Goal: Task Accomplishment & Management: Complete application form

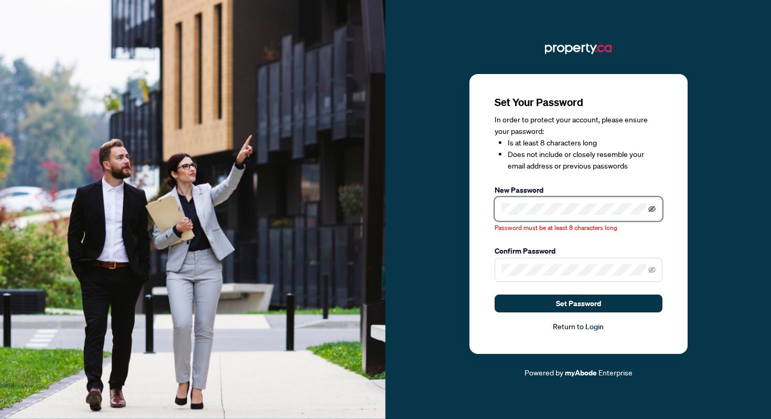
click at [651, 211] on icon "eye-invisible" at bounding box center [652, 208] width 7 height 6
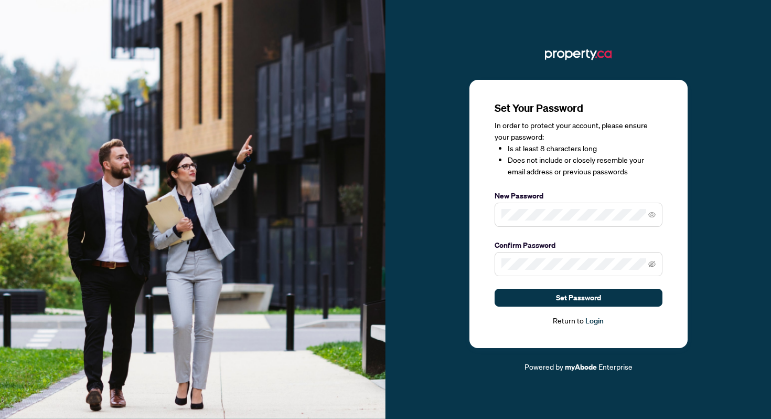
click at [551, 258] on span at bounding box center [579, 264] width 168 height 24
click at [650, 265] on icon "eye-invisible" at bounding box center [652, 263] width 7 height 7
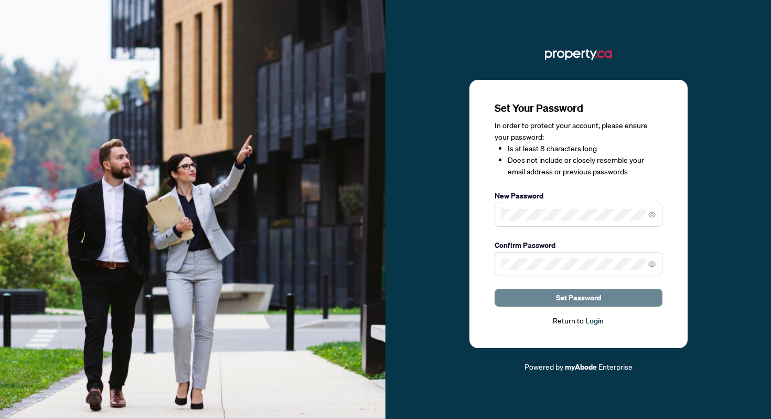
click at [620, 295] on button "Set Password" at bounding box center [579, 298] width 168 height 18
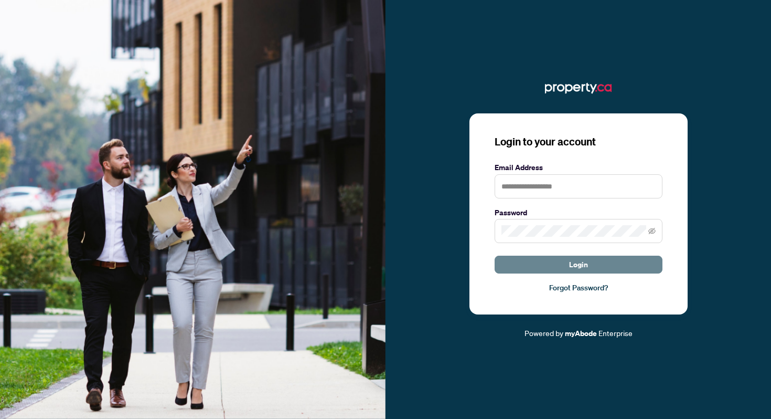
click at [552, 266] on button "Login" at bounding box center [579, 265] width 168 height 18
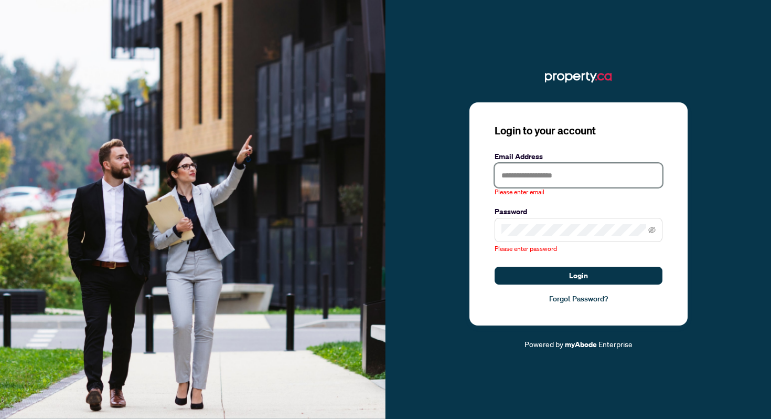
click at [560, 174] on input "text" at bounding box center [579, 175] width 168 height 24
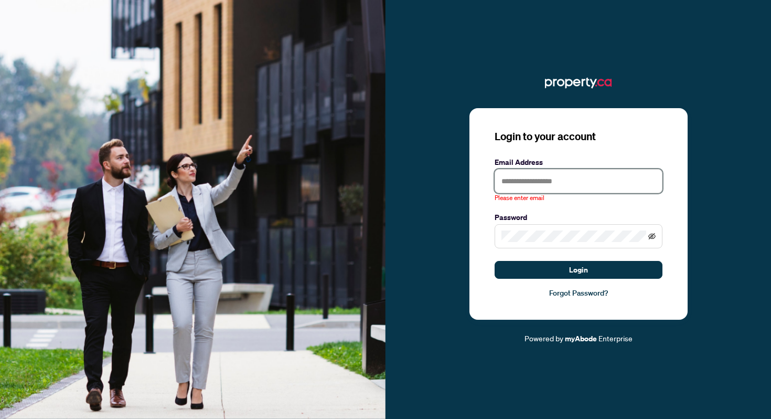
click at [652, 238] on icon "eye-invisible" at bounding box center [652, 235] width 7 height 7
click at [561, 183] on input "text" at bounding box center [579, 181] width 168 height 24
type input "**********"
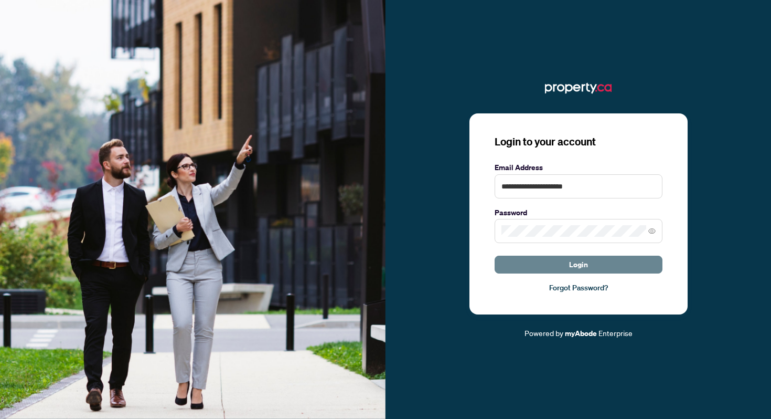
click at [575, 269] on span "Login" at bounding box center [578, 264] width 19 height 17
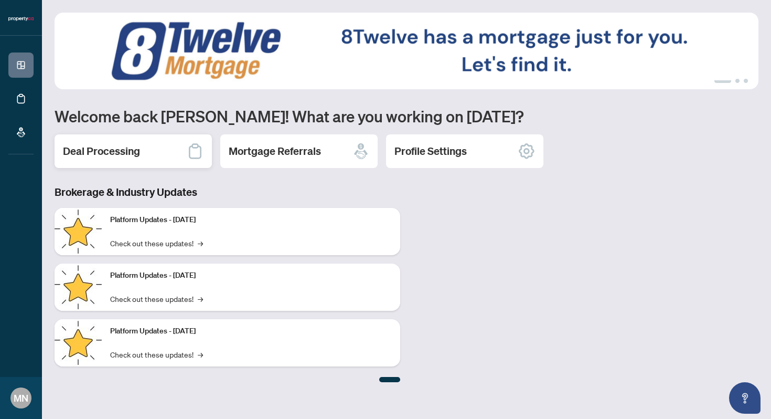
click at [199, 151] on icon at bounding box center [195, 151] width 17 height 17
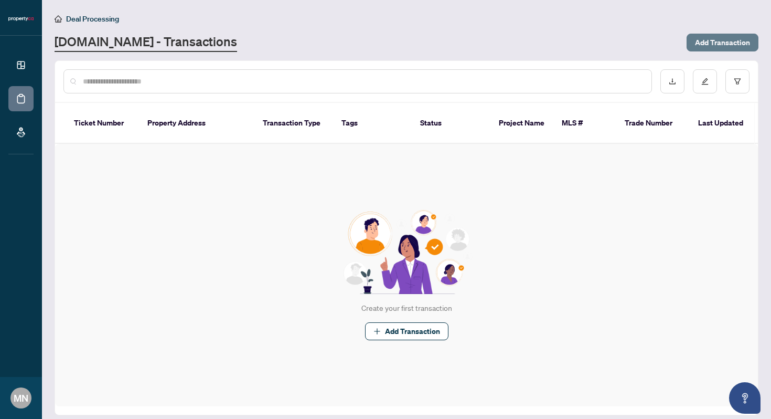
click at [697, 41] on span "Add Transaction" at bounding box center [722, 42] width 55 height 17
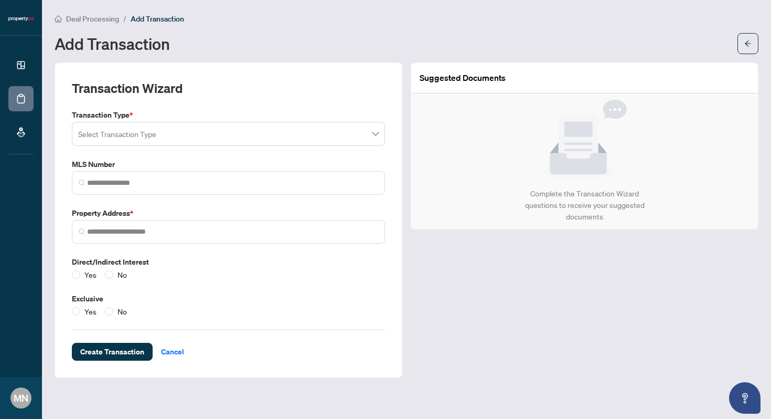
click at [153, 141] on input "search" at bounding box center [223, 135] width 291 height 23
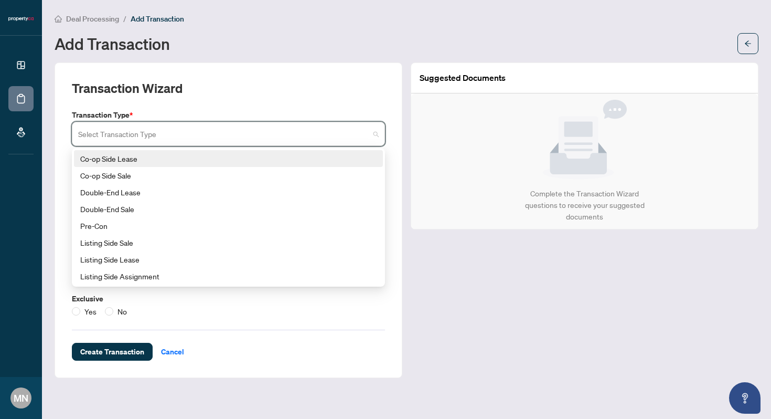
click at [126, 155] on div "Co-op Side Lease" at bounding box center [228, 159] width 296 height 12
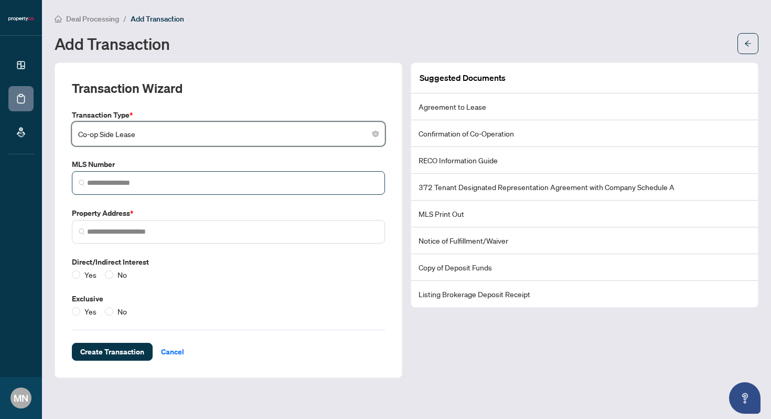
click at [125, 189] on span at bounding box center [228, 183] width 313 height 24
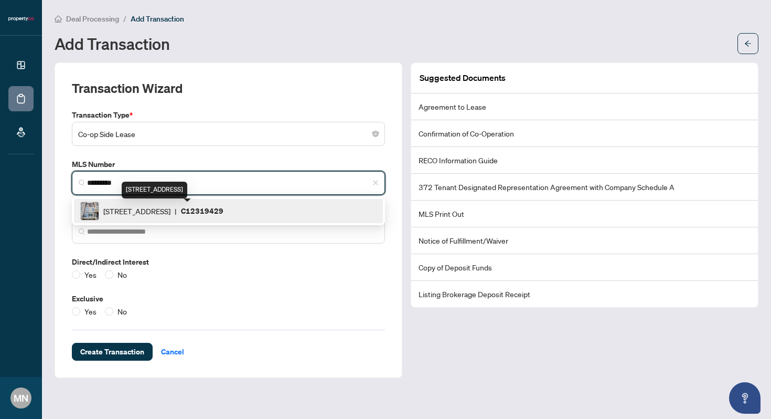
click at [135, 215] on span "[STREET_ADDRESS]" at bounding box center [136, 211] width 67 height 12
type input "*********"
type input "**********"
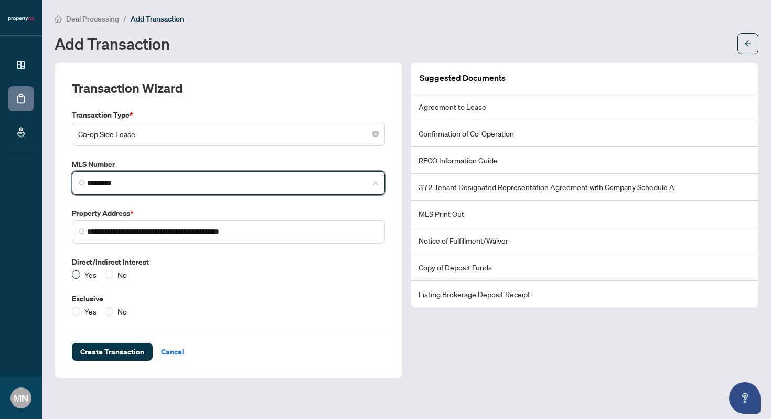
type input "*********"
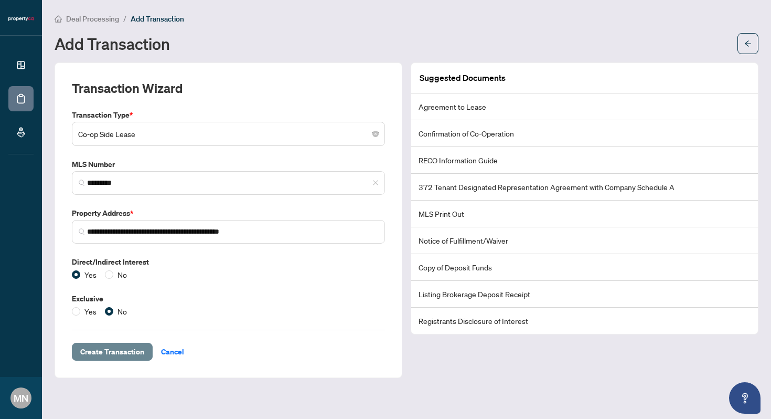
click at [116, 349] on span "Create Transaction" at bounding box center [112, 351] width 64 height 17
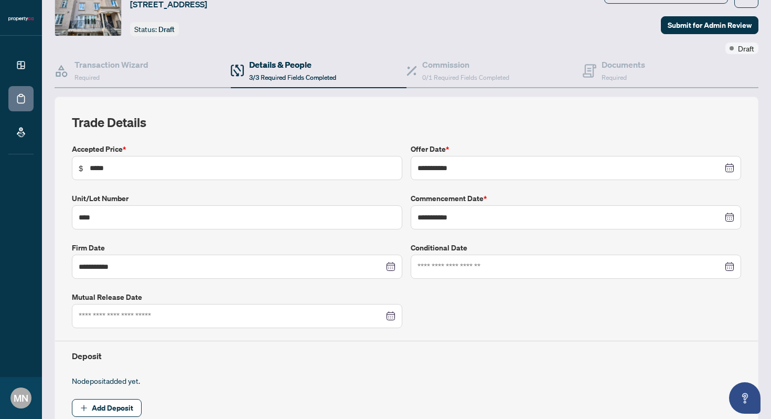
scroll to position [58, 0]
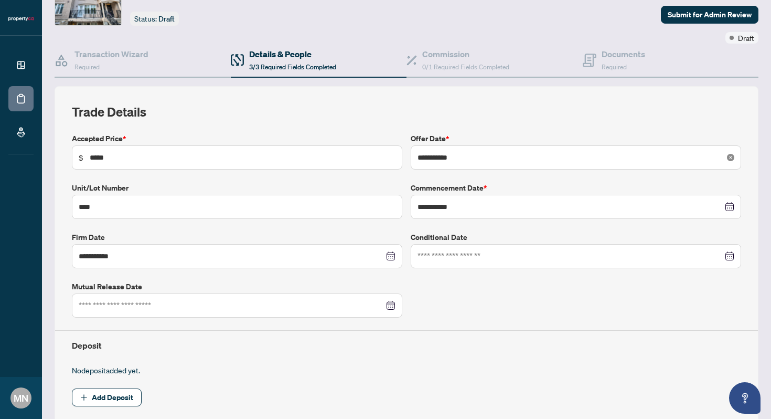
click at [727, 155] on icon "close-circle" at bounding box center [730, 157] width 7 height 7
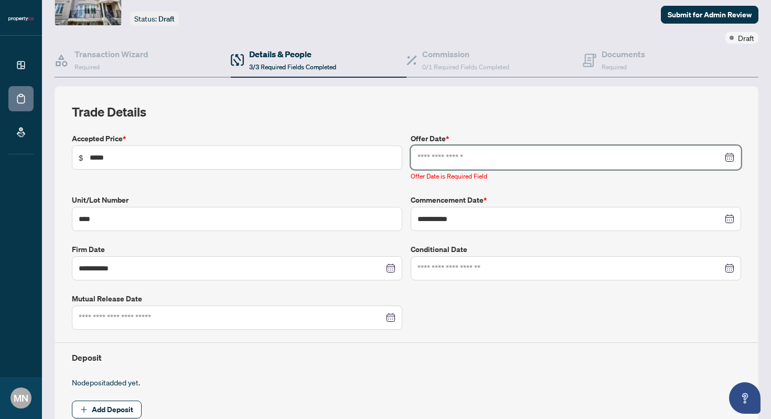
click at [462, 156] on input at bounding box center [570, 158] width 305 height 12
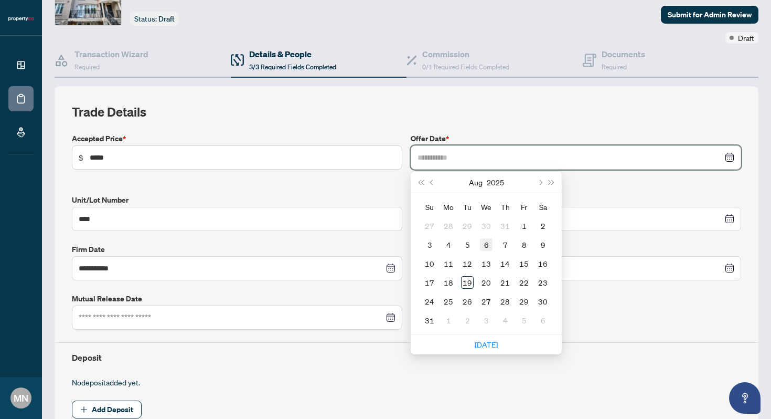
type input "**********"
click at [490, 241] on div "6" at bounding box center [486, 244] width 13 height 13
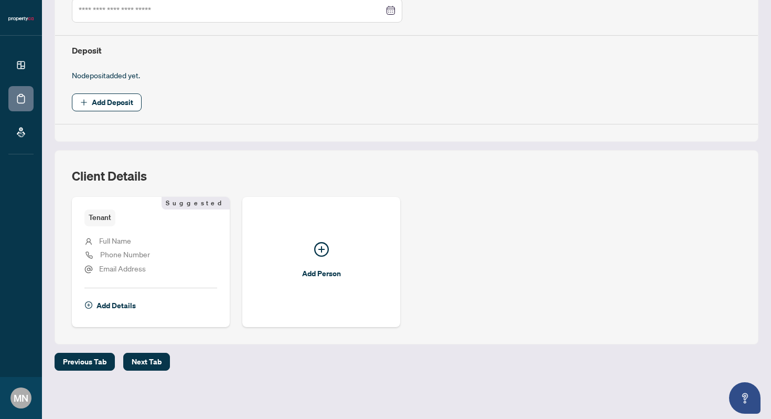
scroll to position [0, 0]
